Goal: Information Seeking & Learning: Learn about a topic

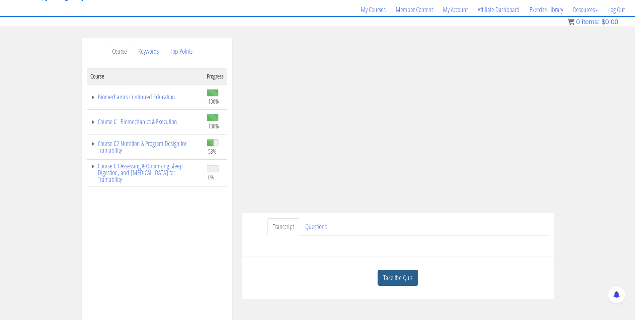
scroll to position [53, 0]
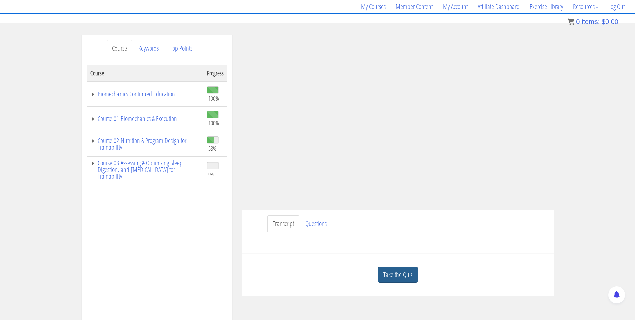
click at [408, 275] on link "Take the Quiz" at bounding box center [398, 274] width 41 height 16
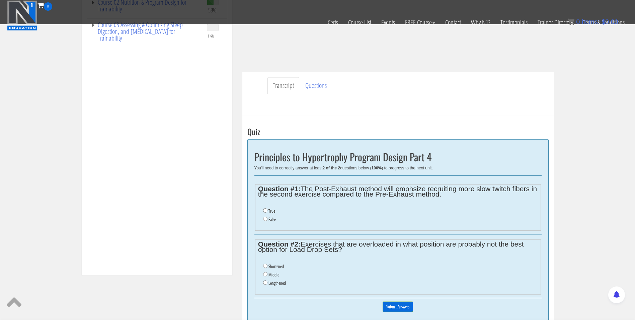
scroll to position [151, 0]
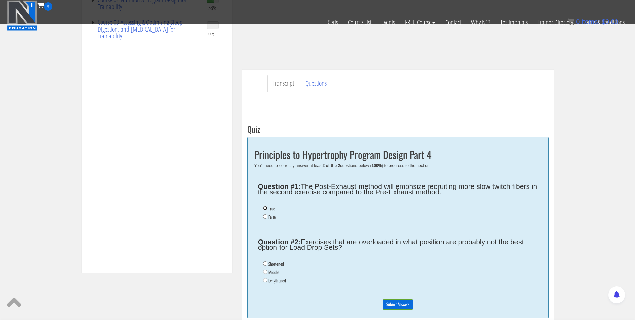
click at [264, 209] on input "True" at bounding box center [265, 208] width 4 height 4
radio input "true"
click at [265, 264] on input "Shortened" at bounding box center [265, 263] width 4 height 4
radio input "true"
click at [265, 271] on input "Middle" at bounding box center [265, 271] width 4 height 4
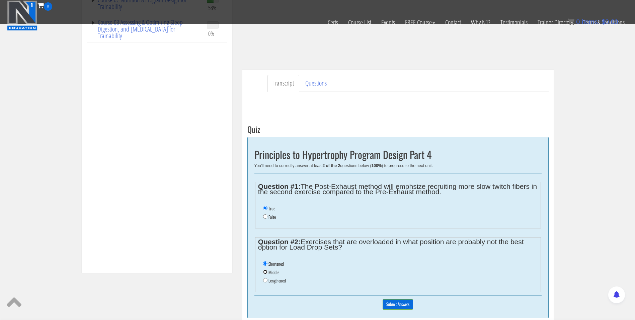
radio input "true"
click at [405, 301] on input "Submit Answers" at bounding box center [398, 304] width 30 height 10
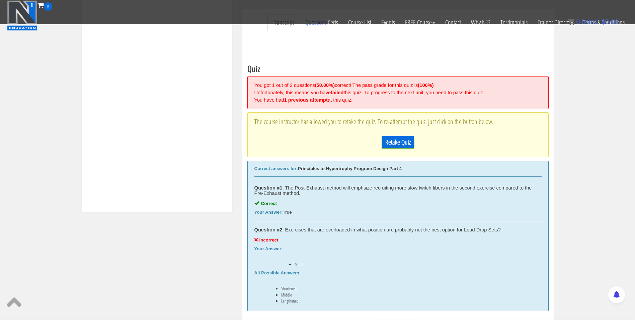
scroll to position [211, 0]
click at [395, 139] on link "Retake Quiz" at bounding box center [398, 142] width 33 height 13
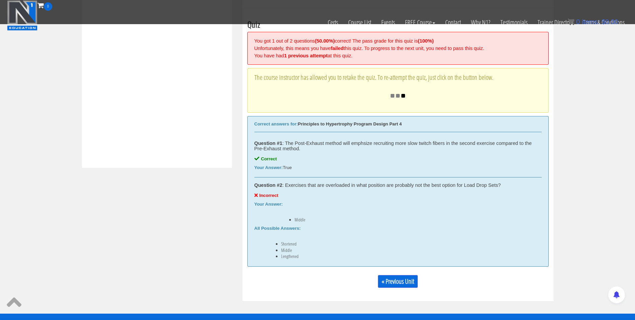
scroll to position [255, 0]
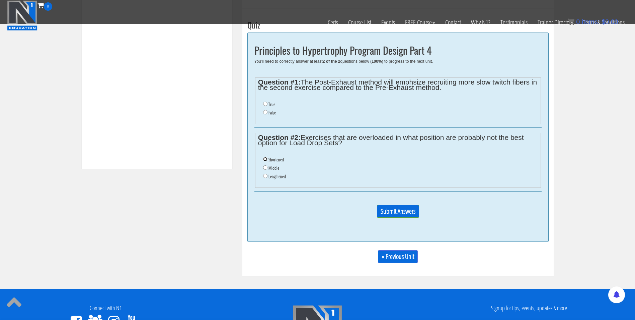
click at [265, 159] on input "Shortened" at bounding box center [265, 159] width 4 height 4
radio input "true"
click at [262, 107] on ul "True False" at bounding box center [398, 108] width 280 height 23
click at [265, 105] on input "True" at bounding box center [265, 103] width 4 height 4
radio input "true"
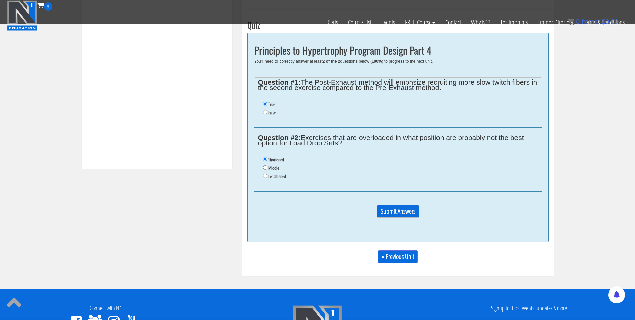
click at [394, 215] on input "Submit Answers" at bounding box center [398, 211] width 42 height 13
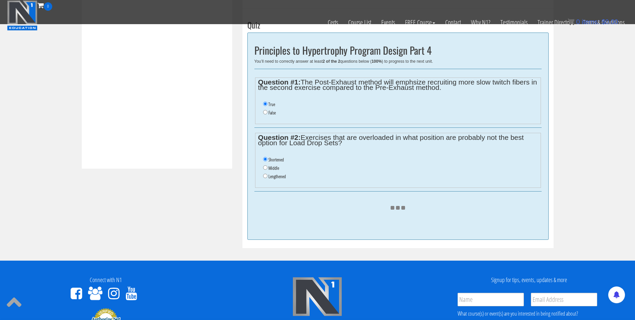
scroll to position [254, 0]
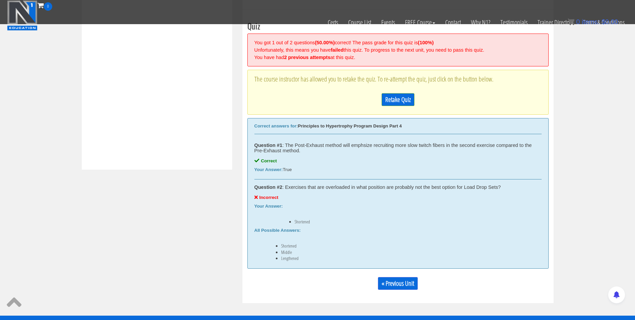
click at [386, 92] on div "Retake Quiz" at bounding box center [398, 99] width 287 height 19
click at [395, 98] on link "Retake Quiz" at bounding box center [398, 99] width 33 height 13
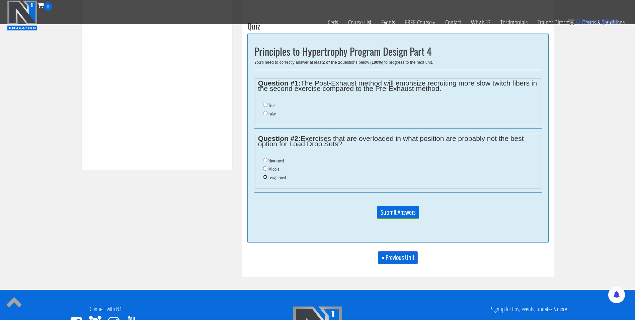
click at [265, 176] on input "Lengthened" at bounding box center [265, 177] width 4 height 4
radio input "true"
click at [264, 106] on input "True" at bounding box center [265, 104] width 4 height 4
radio input "true"
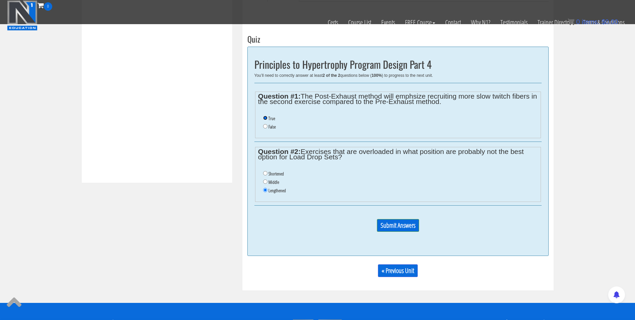
scroll to position [240, 0]
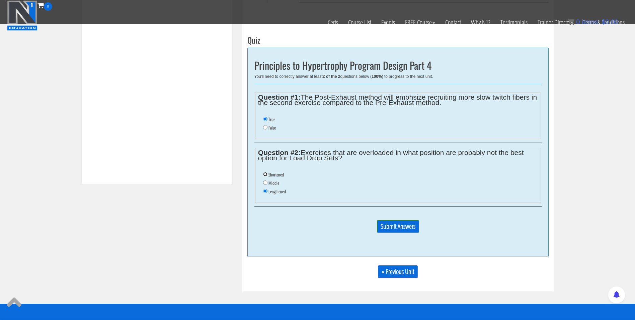
click at [265, 175] on input "Shortened" at bounding box center [265, 174] width 4 height 4
radio input "true"
click at [392, 227] on input "Submit Answers" at bounding box center [398, 226] width 42 height 13
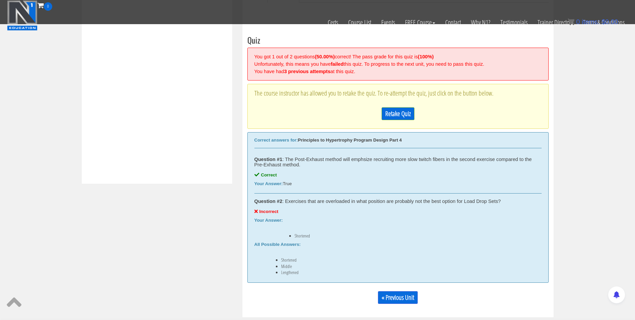
scroll to position [254, 0]
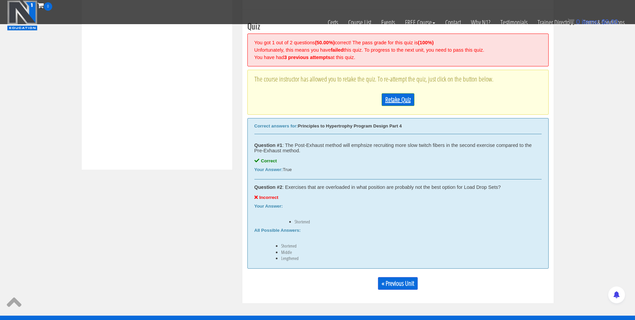
click at [393, 97] on link "Retake Quiz" at bounding box center [398, 99] width 33 height 13
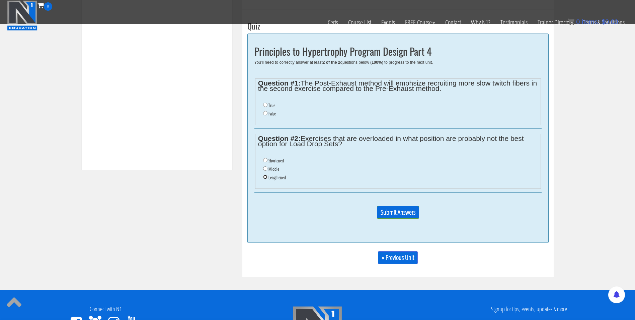
click at [265, 178] on input "Lengthened" at bounding box center [265, 177] width 4 height 4
radio input "true"
click at [264, 105] on input "True" at bounding box center [265, 104] width 4 height 4
radio input "true"
click at [413, 218] on input "Submit Answers" at bounding box center [398, 212] width 42 height 13
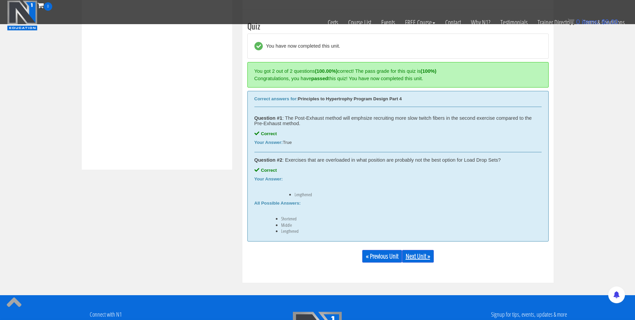
click at [417, 258] on link "Next Unit »" at bounding box center [418, 256] width 32 height 13
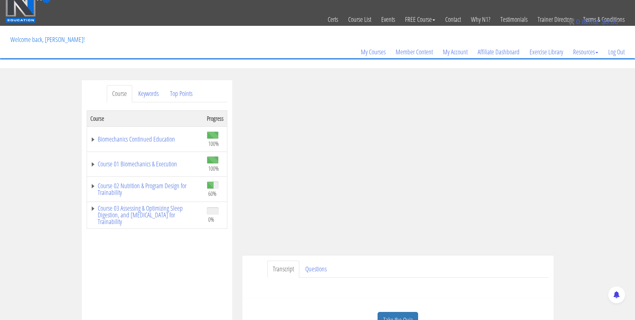
scroll to position [7, 0]
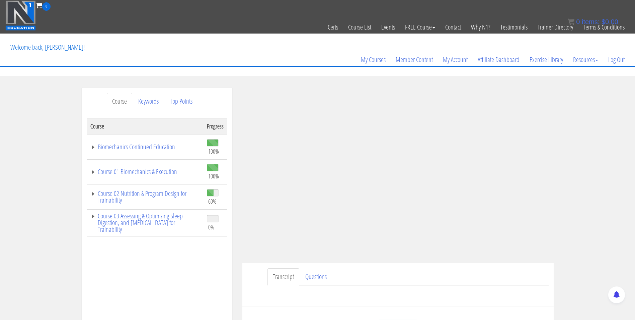
scroll to position [49, 0]
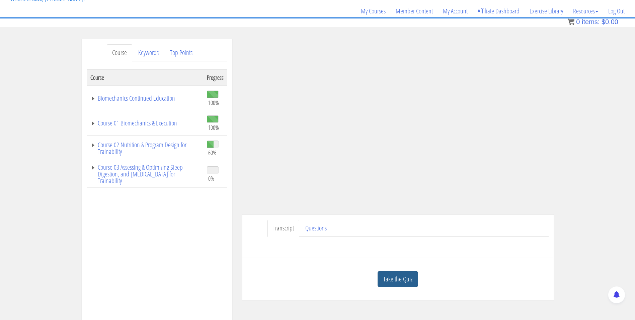
click at [401, 278] on link "Take the Quiz" at bounding box center [398, 279] width 41 height 16
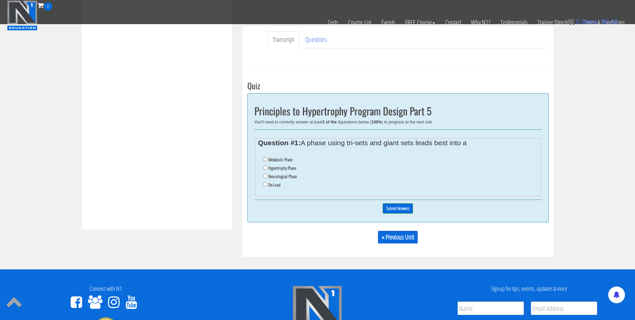
scroll to position [194, 0]
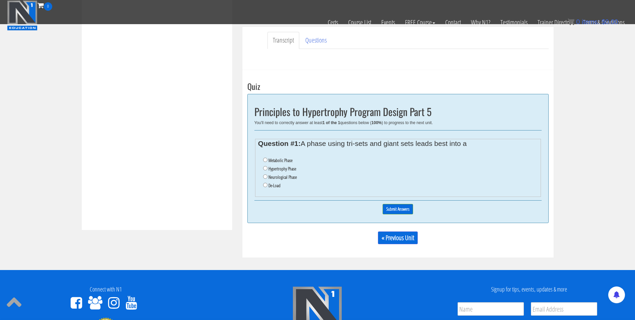
click at [273, 185] on label "De-Load" at bounding box center [275, 185] width 12 height 5
click at [268, 185] on input "De-Load" at bounding box center [265, 185] width 4 height 4
radio input "true"
click at [385, 205] on input "Submit Answers" at bounding box center [398, 209] width 30 height 10
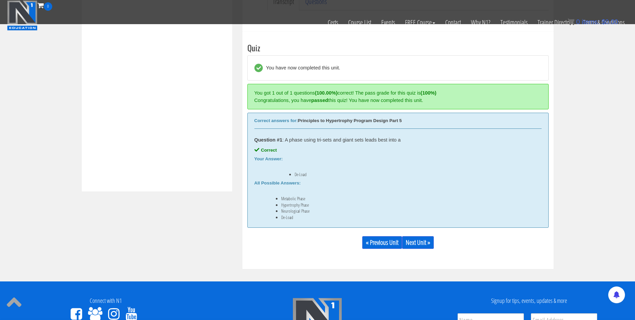
scroll to position [254, 0]
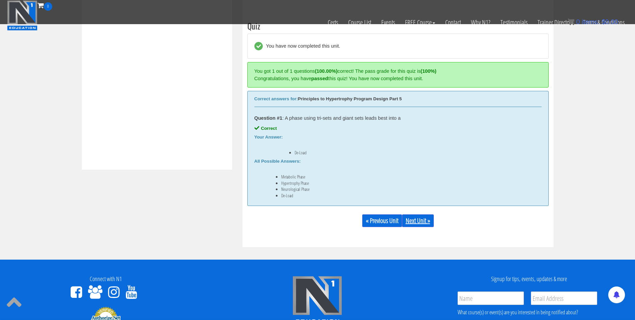
click at [408, 219] on link "Next Unit »" at bounding box center [418, 220] width 32 height 13
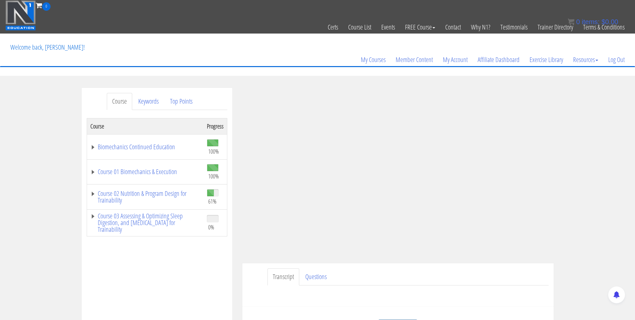
scroll to position [97, 0]
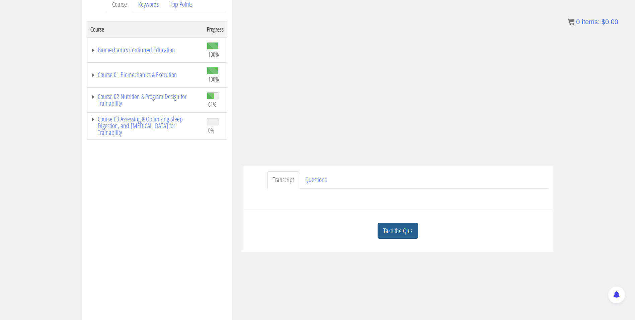
click at [401, 228] on link "Take the Quiz" at bounding box center [398, 230] width 41 height 16
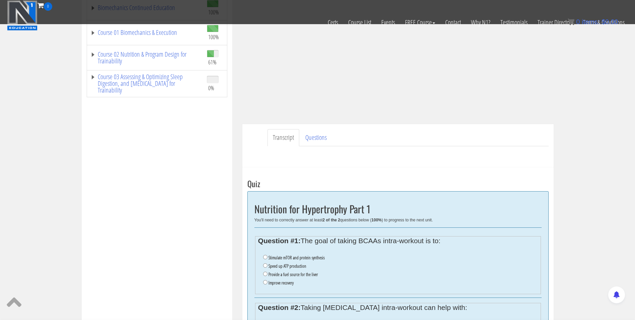
scroll to position [155, 0]
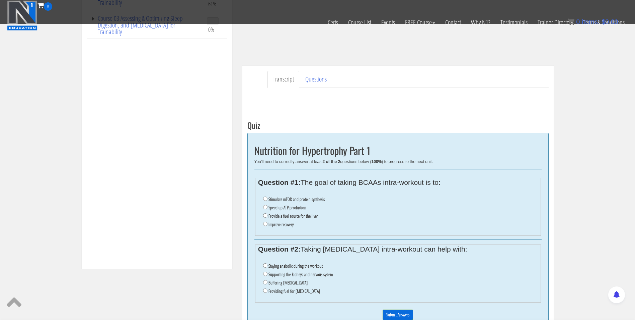
click at [263, 214] on ul "Stimulate mTOR and protein synthesis Speed up ATP production Provide a fuel sou…" at bounding box center [398, 212] width 280 height 40
click at [264, 214] on input "Provide a fuel source for the liver" at bounding box center [265, 215] width 4 height 4
radio input "true"
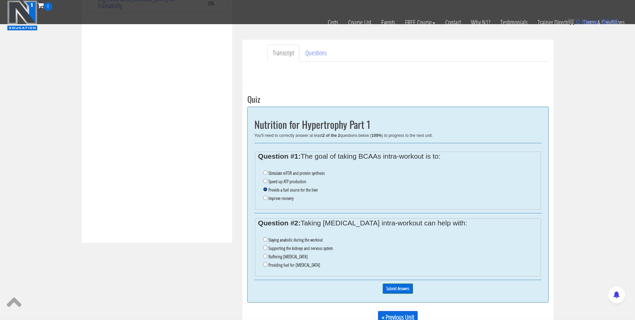
scroll to position [181, 0]
click at [267, 240] on input "Staying anabolic during the workout" at bounding box center [265, 239] width 4 height 4
radio input "true"
click at [267, 246] on input "Supporting the kidneys and nervous system" at bounding box center [265, 248] width 4 height 4
radio input "true"
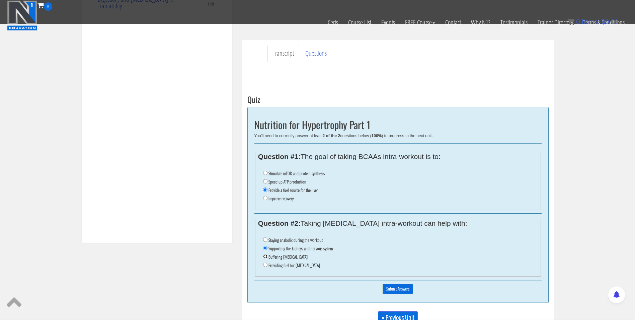
click at [267, 257] on input "Buffering lactic acid" at bounding box center [265, 256] width 4 height 4
radio input "true"
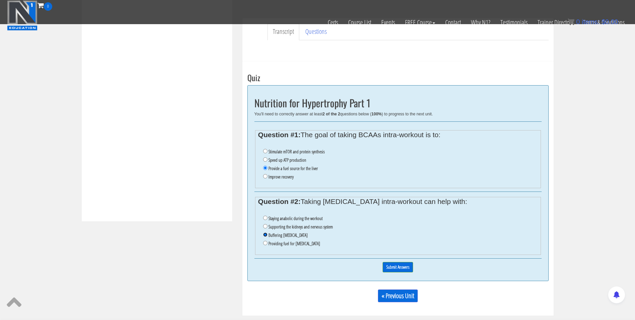
scroll to position [202, 0]
click at [403, 269] on input "Submit Answers" at bounding box center [398, 267] width 30 height 10
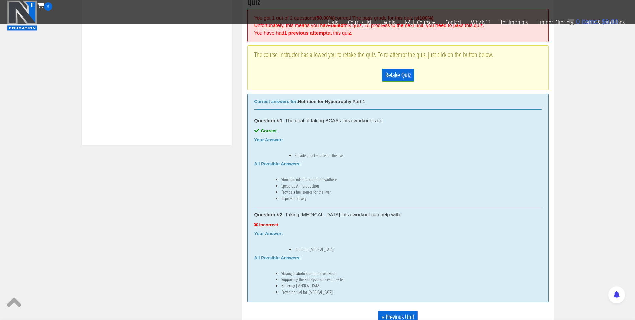
scroll to position [295, 0]
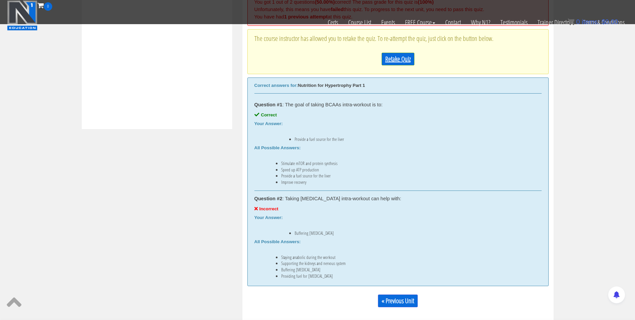
click at [397, 60] on link "Retake Quiz" at bounding box center [398, 59] width 33 height 13
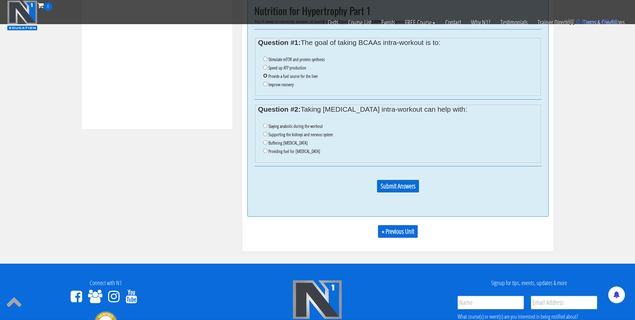
click at [266, 75] on input "Provide a fuel source for the liver" at bounding box center [265, 75] width 4 height 4
radio input "true"
drag, startPoint x: 265, startPoint y: 151, endPoint x: 257, endPoint y: 154, distance: 8.3
click at [257, 154] on fieldset "Question #2: Taking glutamine intra-workout can help with: Staying anabolic dur…" at bounding box center [398, 134] width 286 height 58
click at [266, 132] on input "Supporting the kidneys and nervous system" at bounding box center [265, 134] width 4 height 4
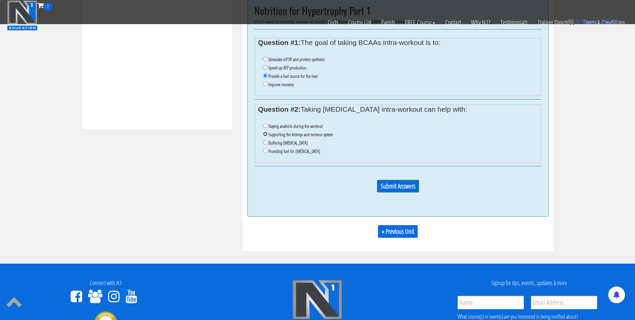
radio input "true"
click at [390, 186] on input "Submit Answers" at bounding box center [398, 186] width 42 height 13
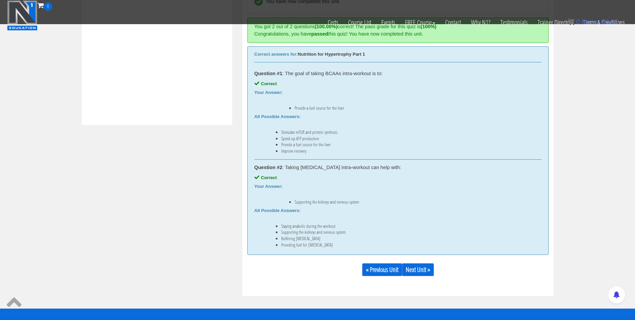
scroll to position [299, 0]
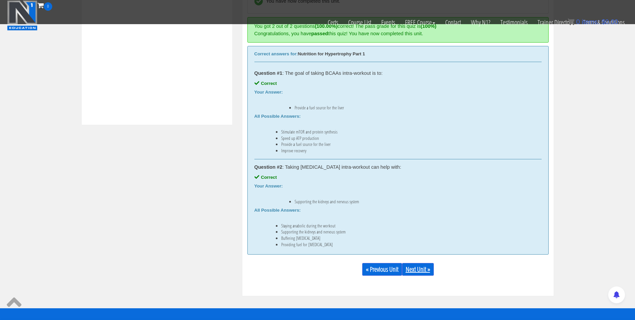
drag, startPoint x: 413, startPoint y: 265, endPoint x: 410, endPoint y: 272, distance: 8.0
click at [410, 272] on link "Next Unit »" at bounding box center [418, 269] width 32 height 13
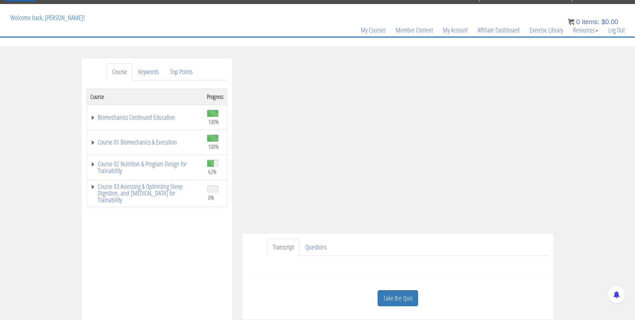
scroll to position [65, 0]
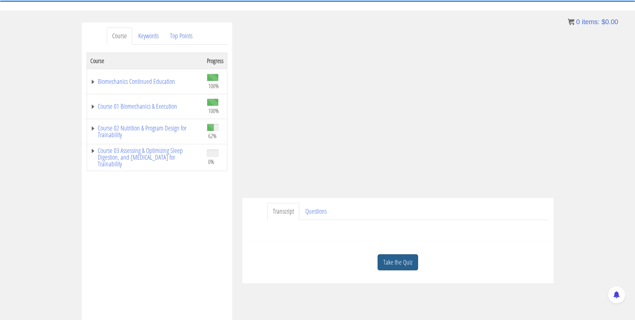
click at [398, 260] on link "Take the Quiz" at bounding box center [398, 262] width 41 height 16
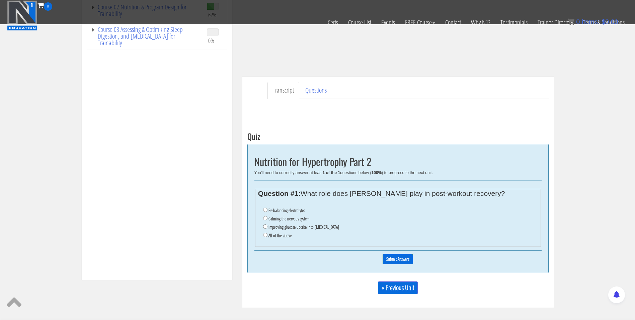
scroll to position [144, 0]
click at [275, 209] on label "Re-balancing electrolytes" at bounding box center [287, 210] width 37 height 5
click at [268, 209] on input "Re-balancing electrolytes" at bounding box center [265, 210] width 4 height 4
radio input "true"
click at [292, 236] on li "All of the above" at bounding box center [400, 235] width 275 height 8
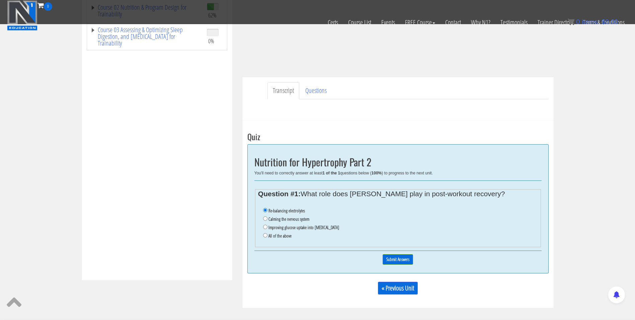
click at [283, 235] on label "All of the above" at bounding box center [280, 235] width 23 height 5
click at [268, 235] on input "All of the above" at bounding box center [265, 235] width 4 height 4
radio input "true"
click at [398, 259] on input "Submit Answers" at bounding box center [398, 259] width 30 height 10
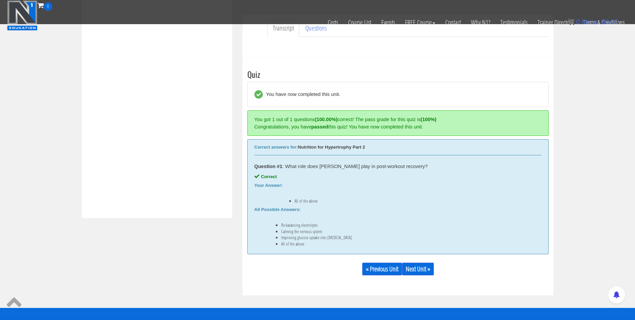
scroll to position [205, 0]
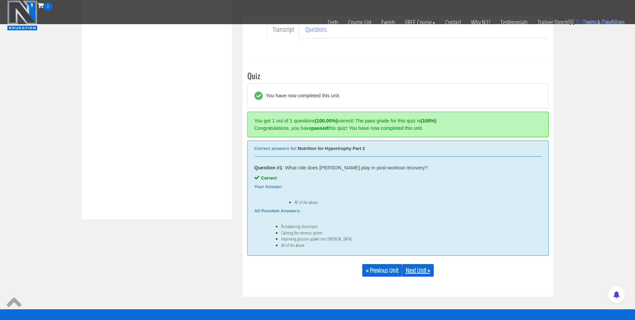
click at [420, 269] on link "Next Unit »" at bounding box center [418, 270] width 32 height 13
